Goal: Information Seeking & Learning: Learn about a topic

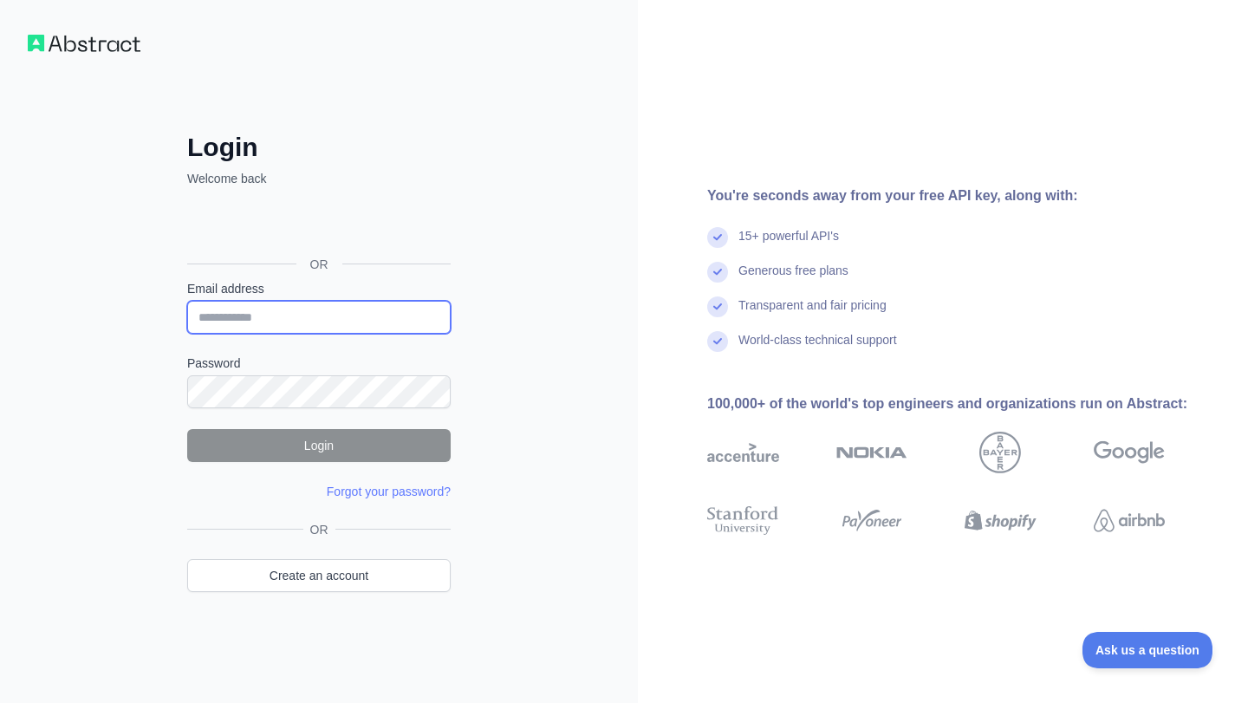
click at [374, 322] on input "Email address" at bounding box center [318, 317] width 263 height 33
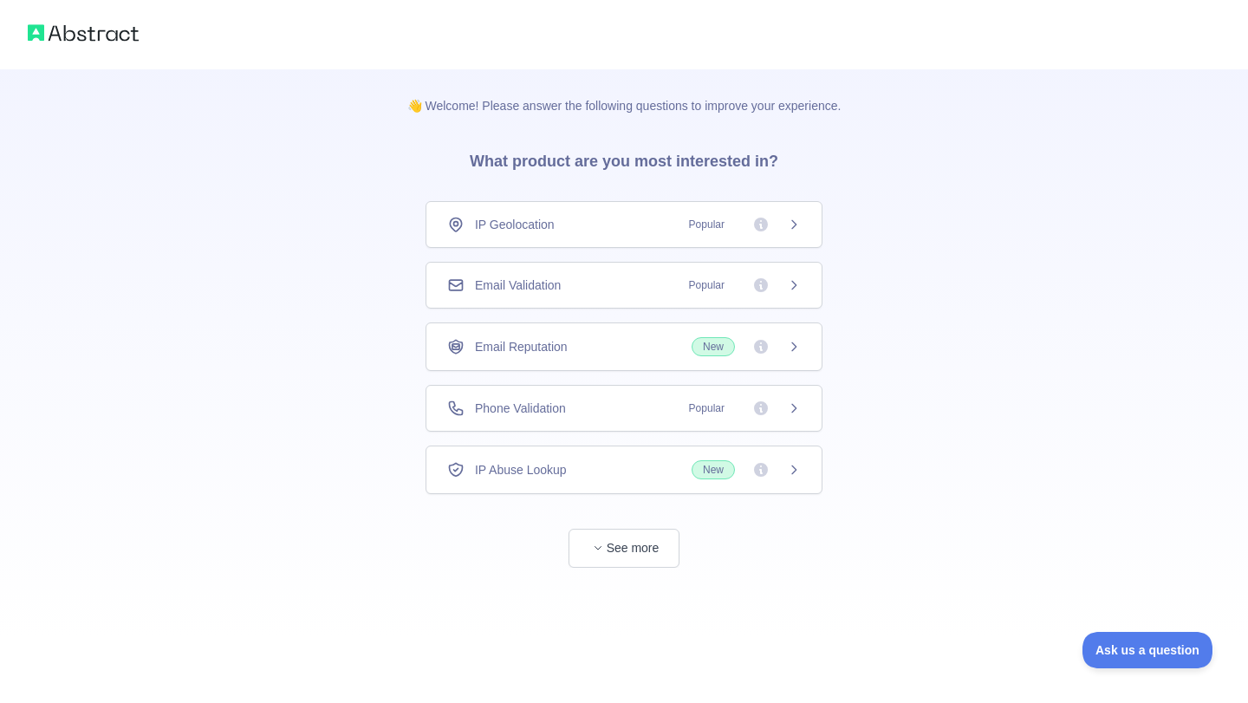
click at [600, 418] on div "Phone Validation Popular" at bounding box center [623, 408] width 397 height 47
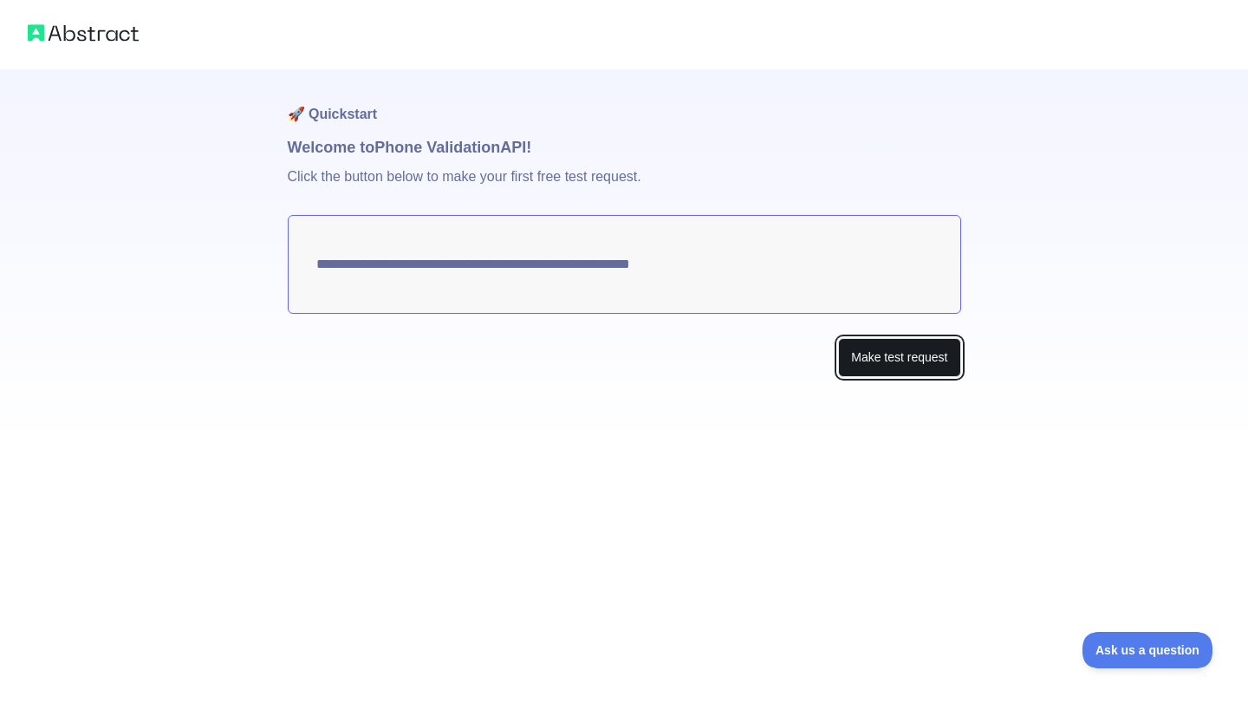
click at [860, 354] on button "Make test request" at bounding box center [899, 357] width 122 height 39
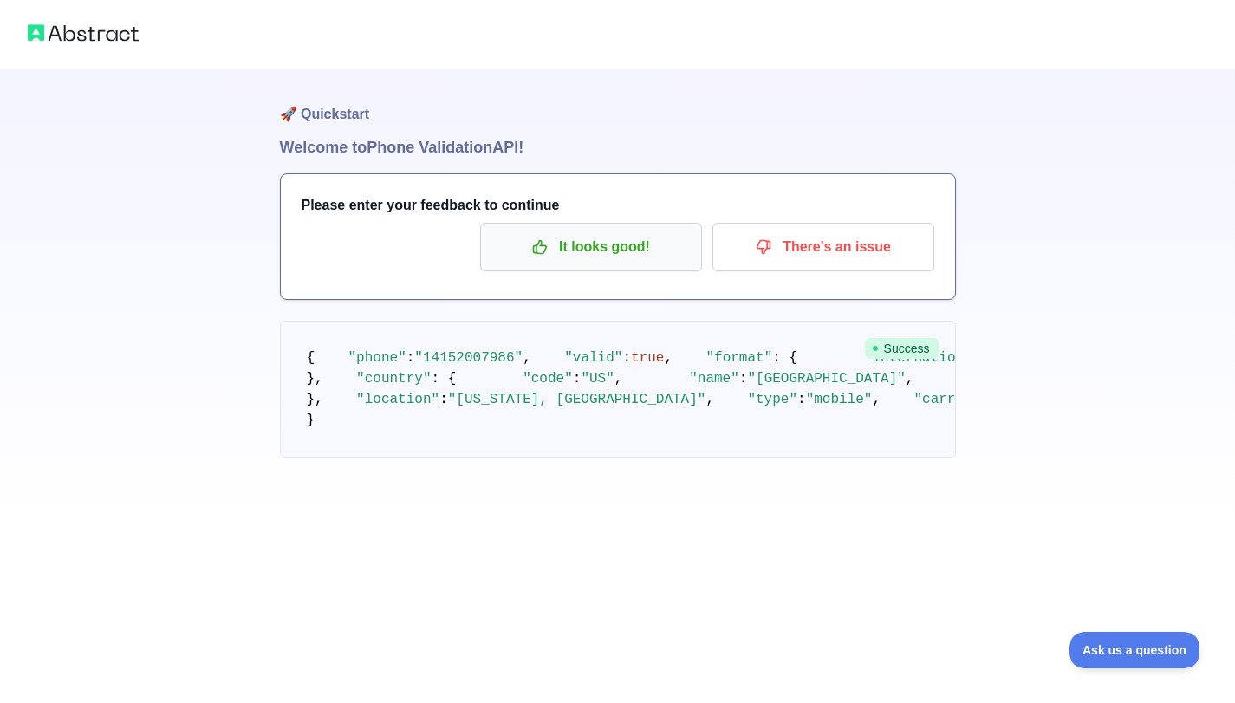
scroll to position [74, 0]
click at [610, 232] on p "It looks good!" at bounding box center [591, 246] width 196 height 29
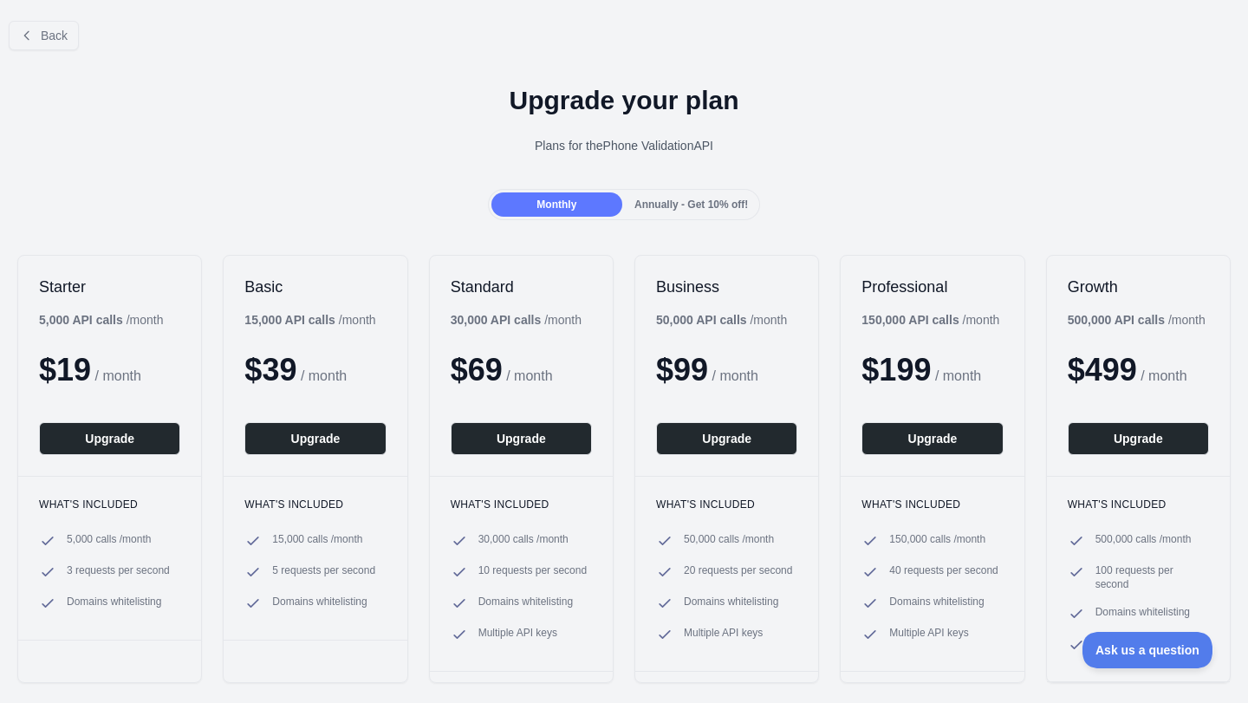
click at [7, 42] on div "Back" at bounding box center [624, 35] width 1248 height 57
click at [29, 42] on icon at bounding box center [27, 36] width 14 height 14
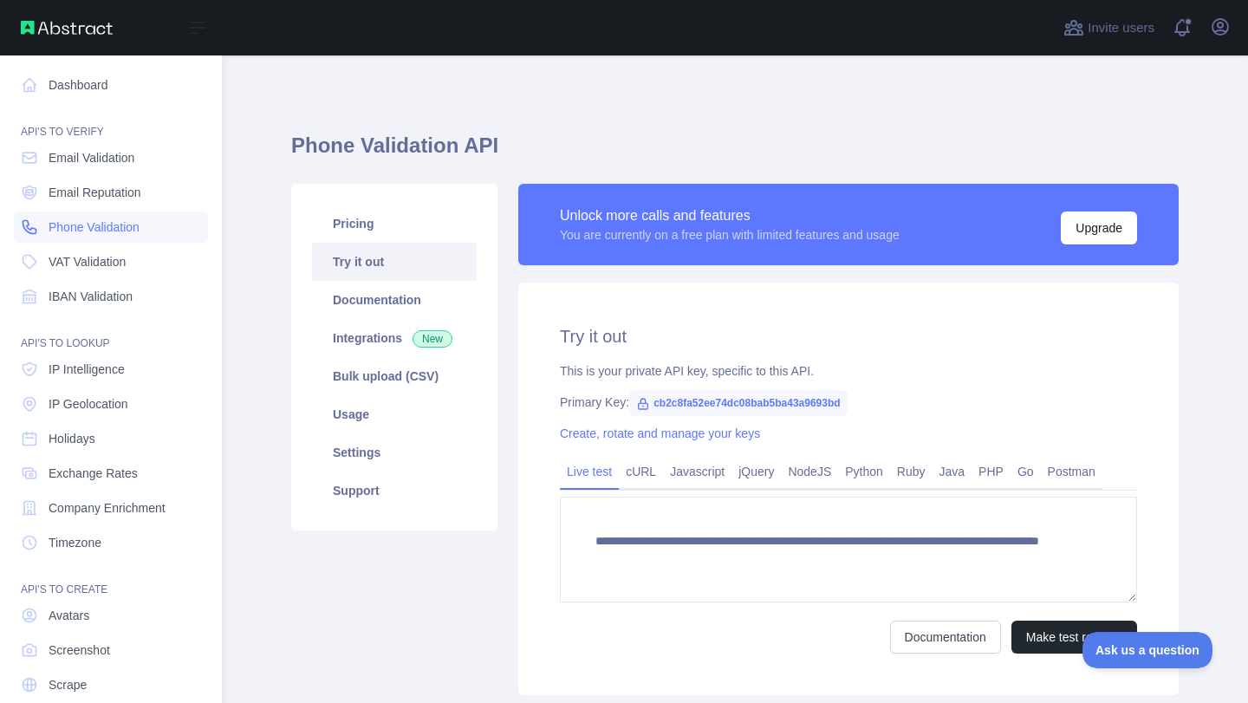
click at [117, 234] on span "Phone Validation" at bounding box center [94, 226] width 91 height 17
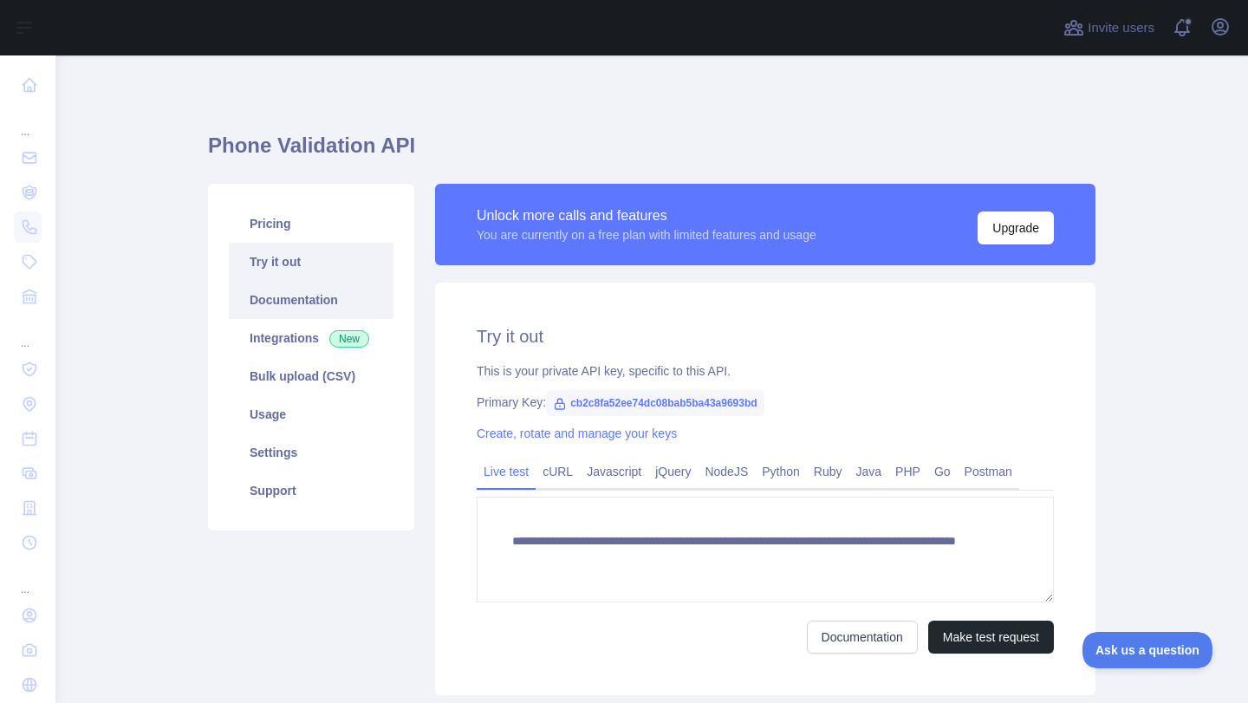
click at [313, 302] on link "Documentation" at bounding box center [311, 300] width 165 height 38
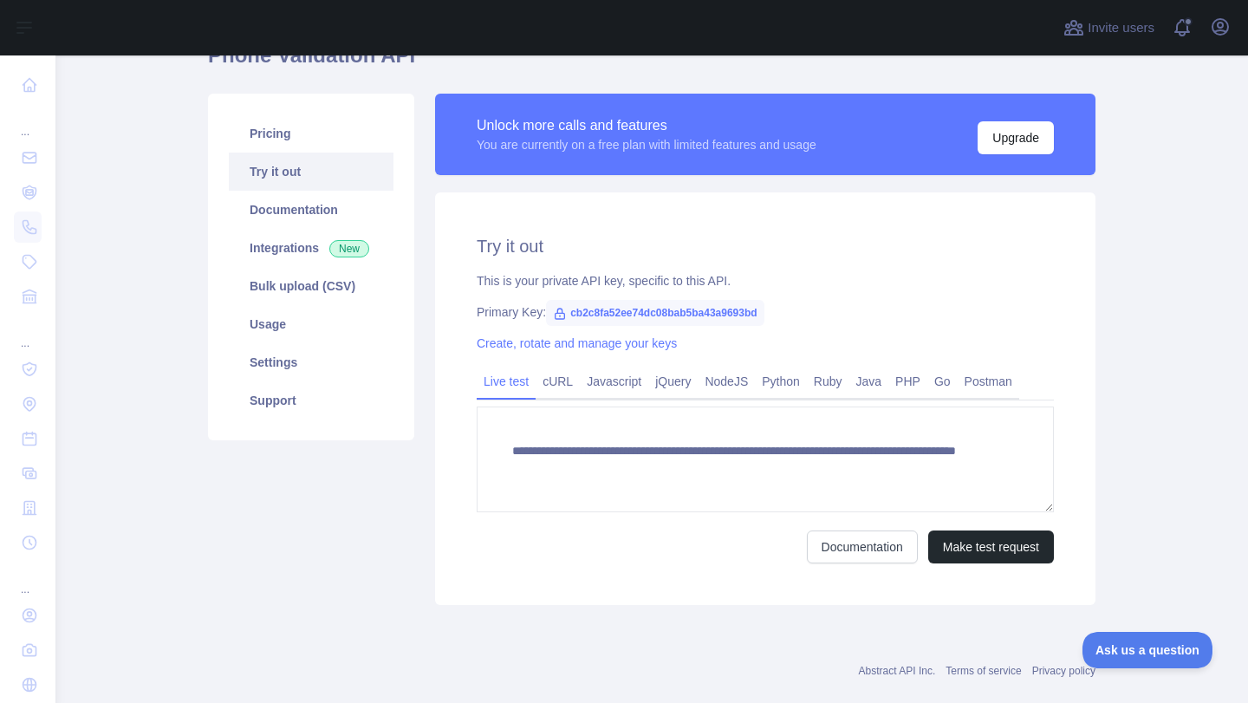
scroll to position [94, 0]
